Goal: Transaction & Acquisition: Purchase product/service

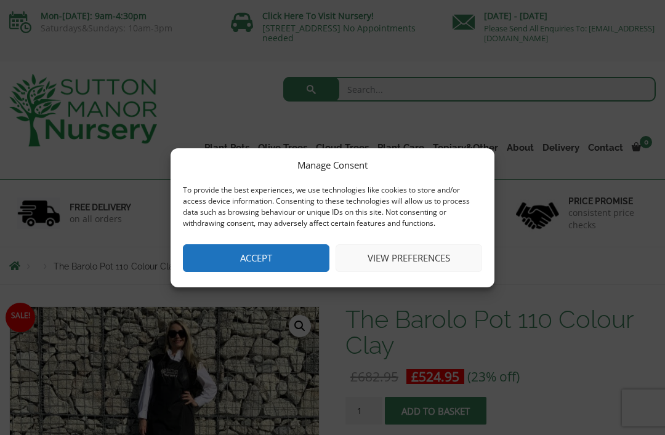
click at [287, 259] on button "Accept" at bounding box center [256, 258] width 147 height 28
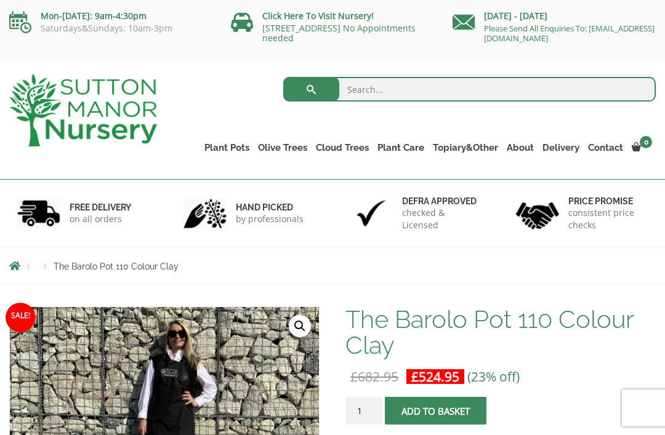
click at [382, 91] on input "search" at bounding box center [469, 89] width 372 height 25
type input "Barolo"
click at [311, 89] on button "submit" at bounding box center [311, 89] width 56 height 25
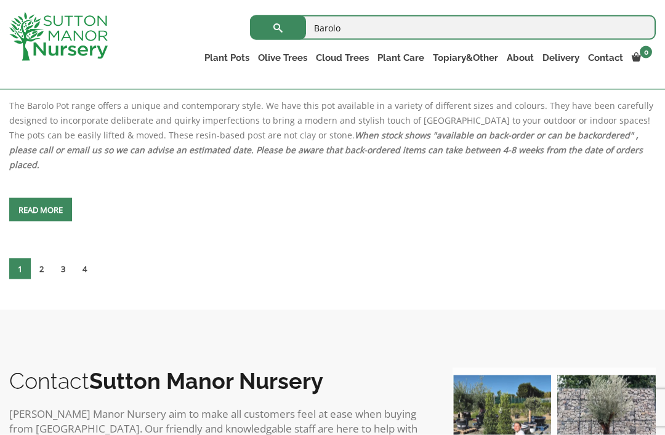
scroll to position [5625, 0]
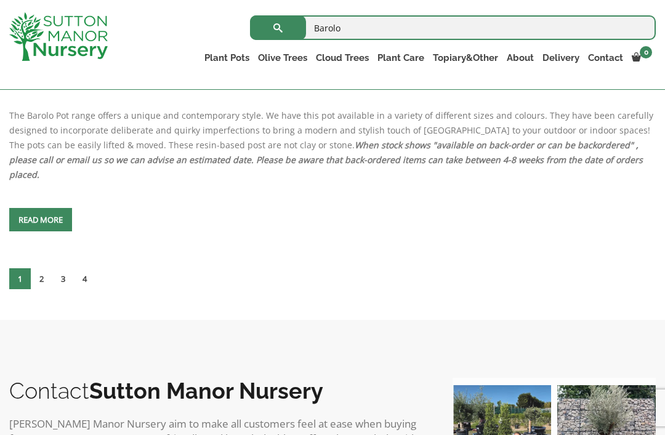
click at [50, 289] on link "2" at bounding box center [42, 278] width 22 height 21
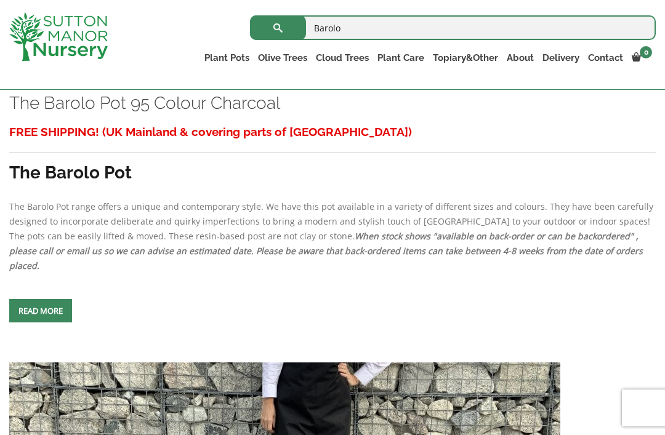
scroll to position [5000, 0]
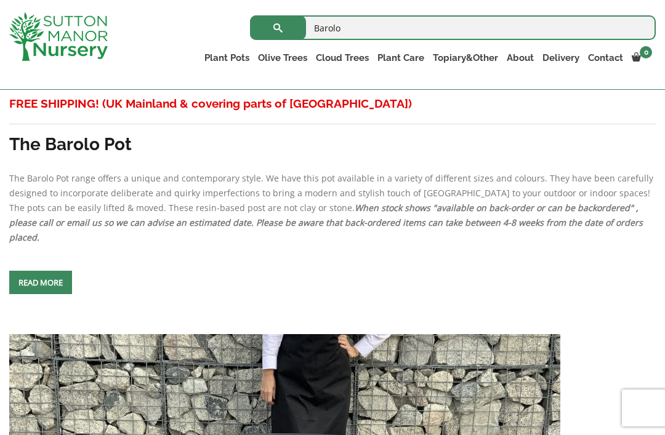
click at [41, 283] on span at bounding box center [41, 283] width 0 height 0
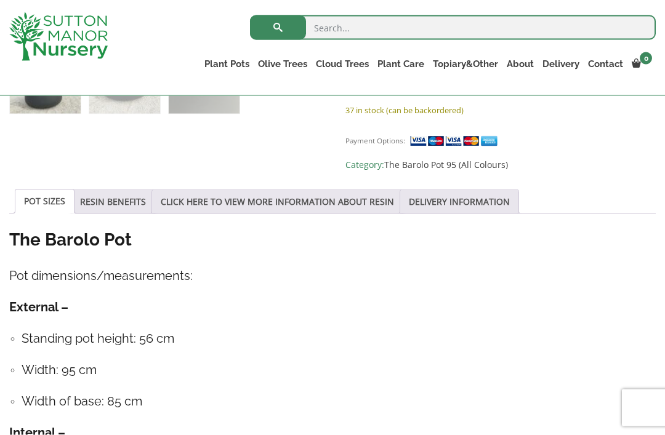
scroll to position [603, 0]
